Goal: Information Seeking & Learning: Find specific fact

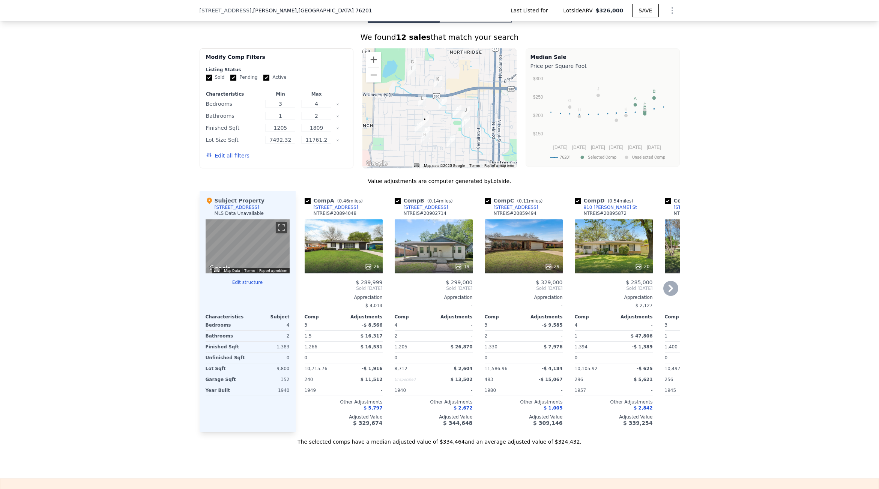
click at [427, 204] on div "[STREET_ADDRESS]" at bounding box center [426, 207] width 45 height 6
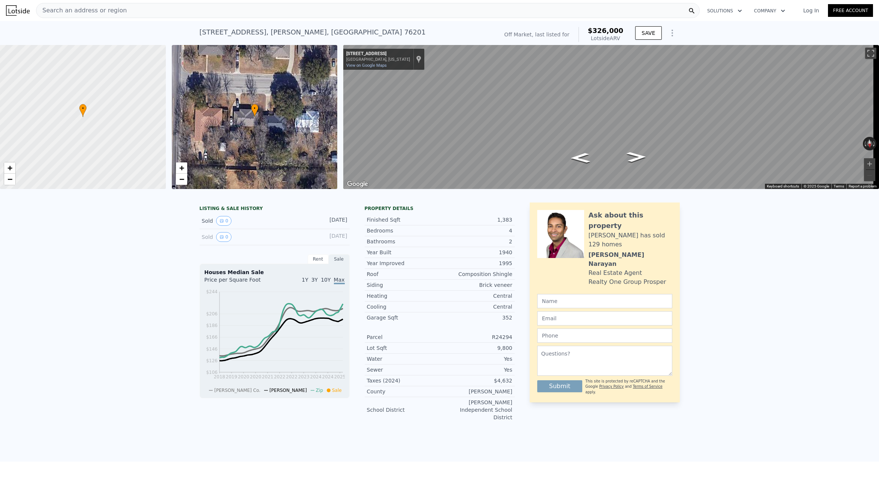
click at [82, 5] on div "Search an address or region" at bounding box center [81, 10] width 90 height 14
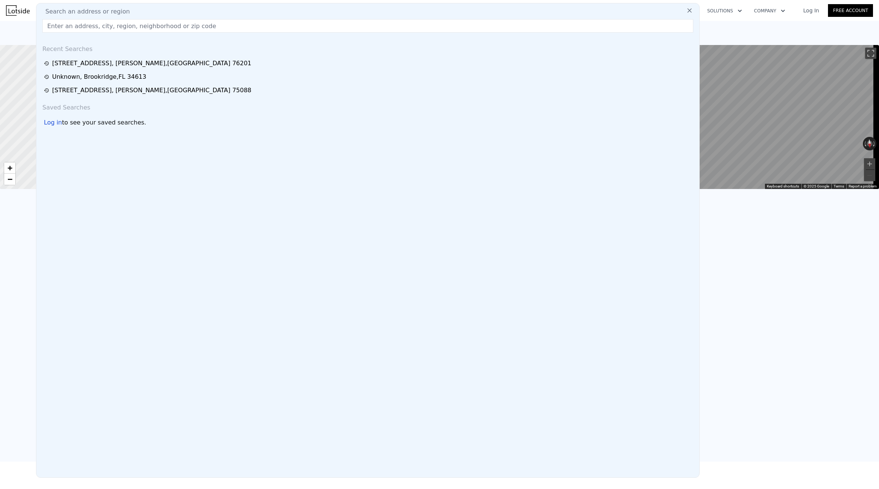
click at [77, 27] on input "text" at bounding box center [367, 26] width 651 height 14
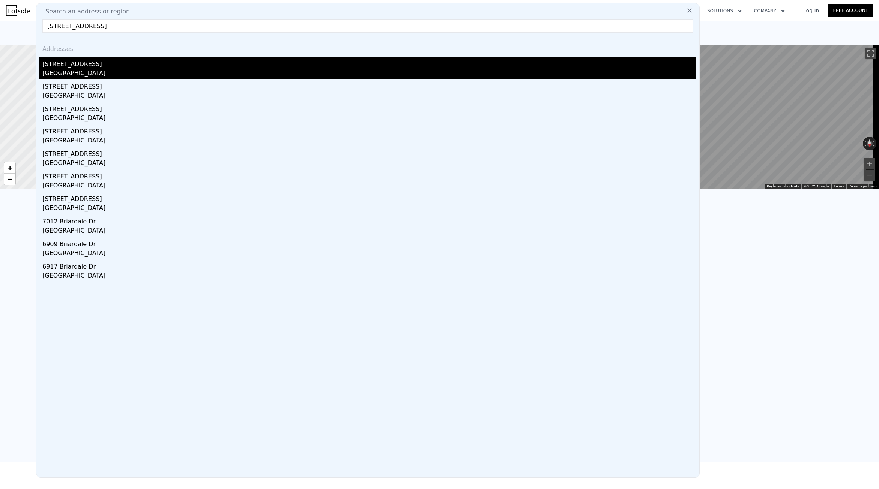
type input "[STREET_ADDRESS]"
click at [92, 62] on div "[STREET_ADDRESS]" at bounding box center [369, 63] width 654 height 12
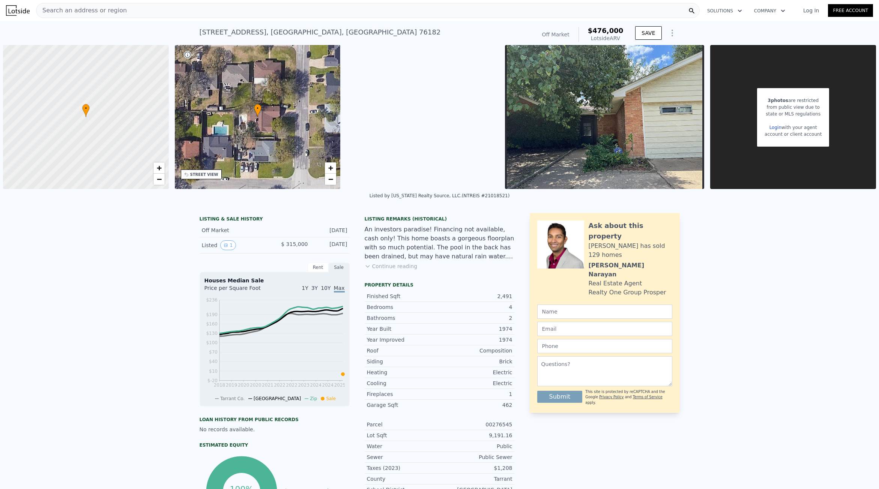
click at [63, 17] on div "Search an address or region" at bounding box center [81, 10] width 90 height 14
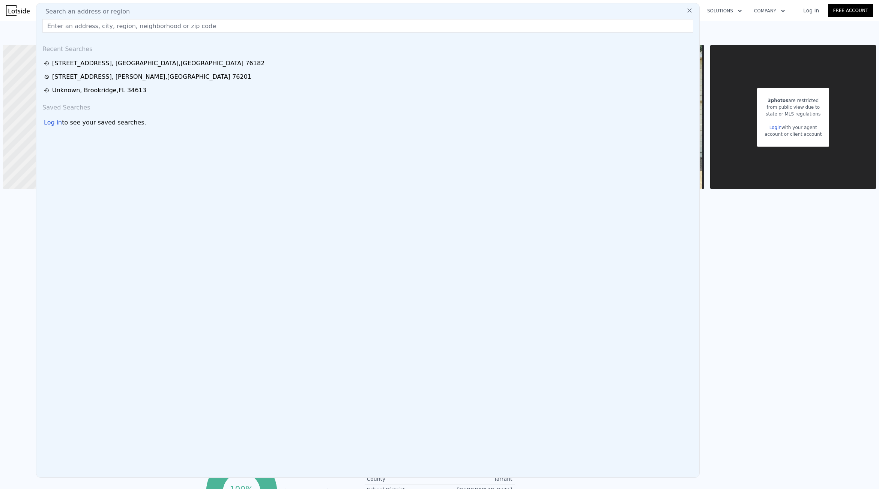
click at [66, 10] on span "Search an address or region" at bounding box center [84, 11] width 90 height 9
click at [66, 22] on input "text" at bounding box center [367, 26] width 651 height 14
paste input "[STREET_ADDRESS][PERSON_NAME]"
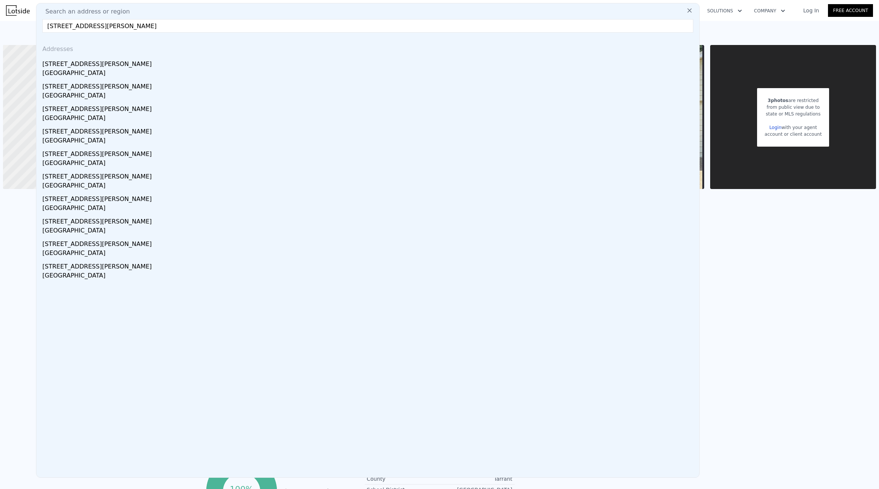
type input "[STREET_ADDRESS][PERSON_NAME]"
click at [136, 68] on div "[STREET_ADDRESS][PERSON_NAME]" at bounding box center [369, 63] width 654 height 12
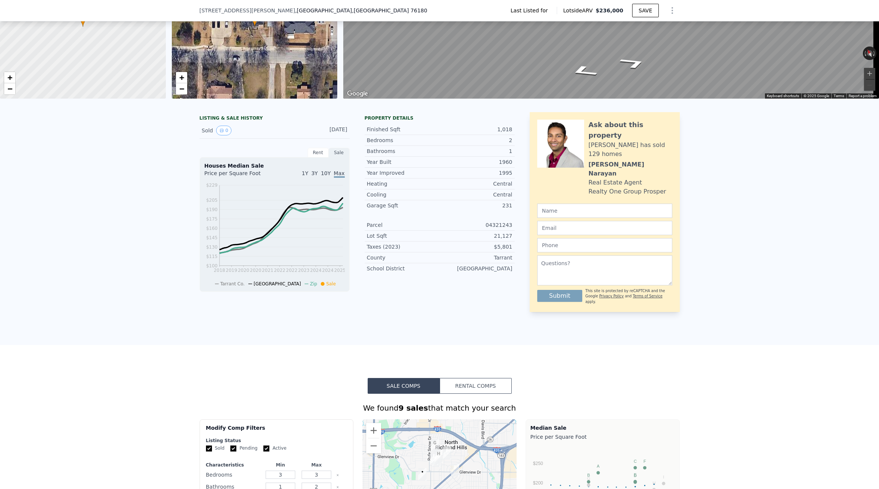
scroll to position [35, 0]
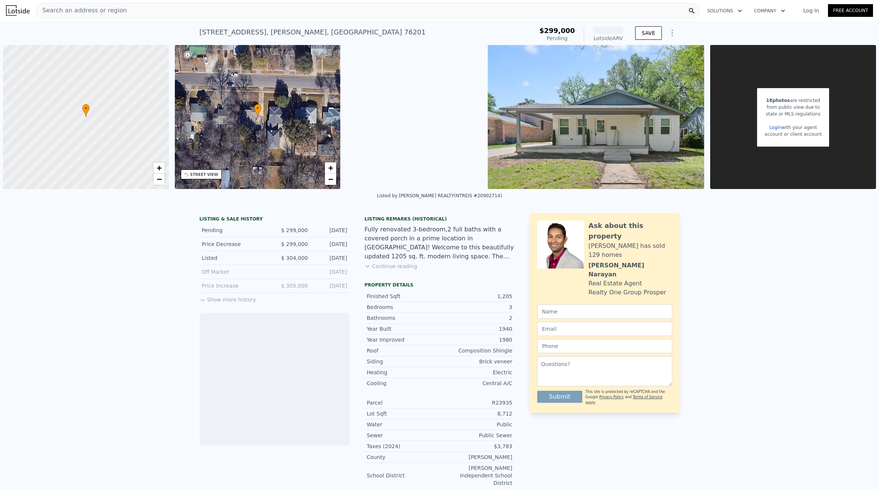
click at [238, 33] on div "[STREET_ADDRESS]" at bounding box center [313, 32] width 226 height 11
click at [238, 33] on div "1503 Panhandle St , Denton , TX 76201" at bounding box center [313, 32] width 226 height 11
copy div "1503 Panhandle St , Denton , TX 76201 Pending from $299k (~ARV )"
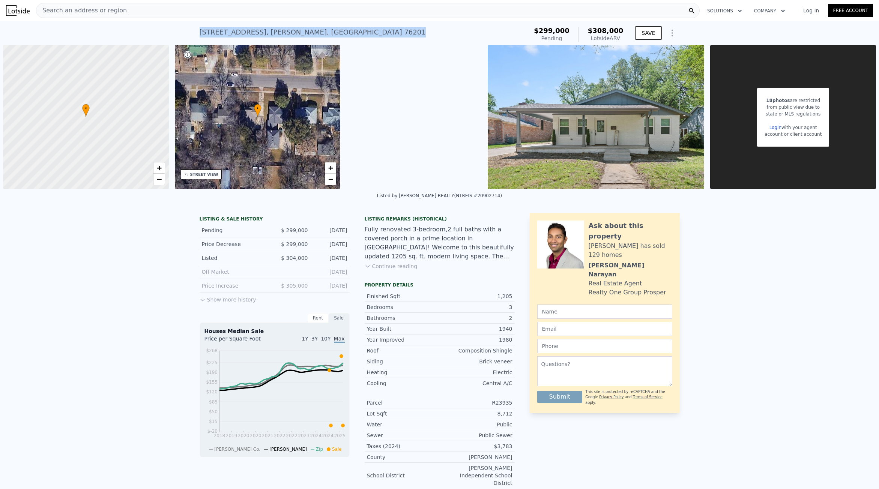
click at [336, 24] on div "1503 Panhandle St , Denton , TX 76201 Pending from $299k (~ARV $308k )" at bounding box center [363, 34] width 326 height 21
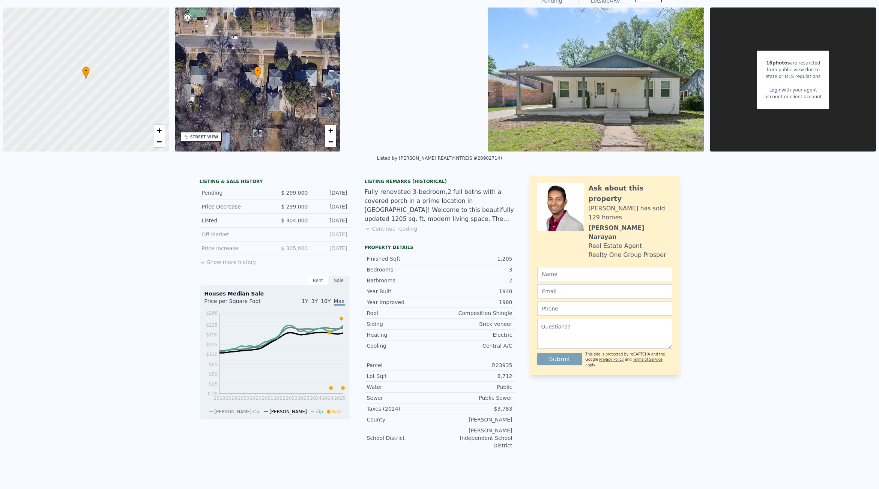
scroll to position [3, 0]
